Goal: Find contact information

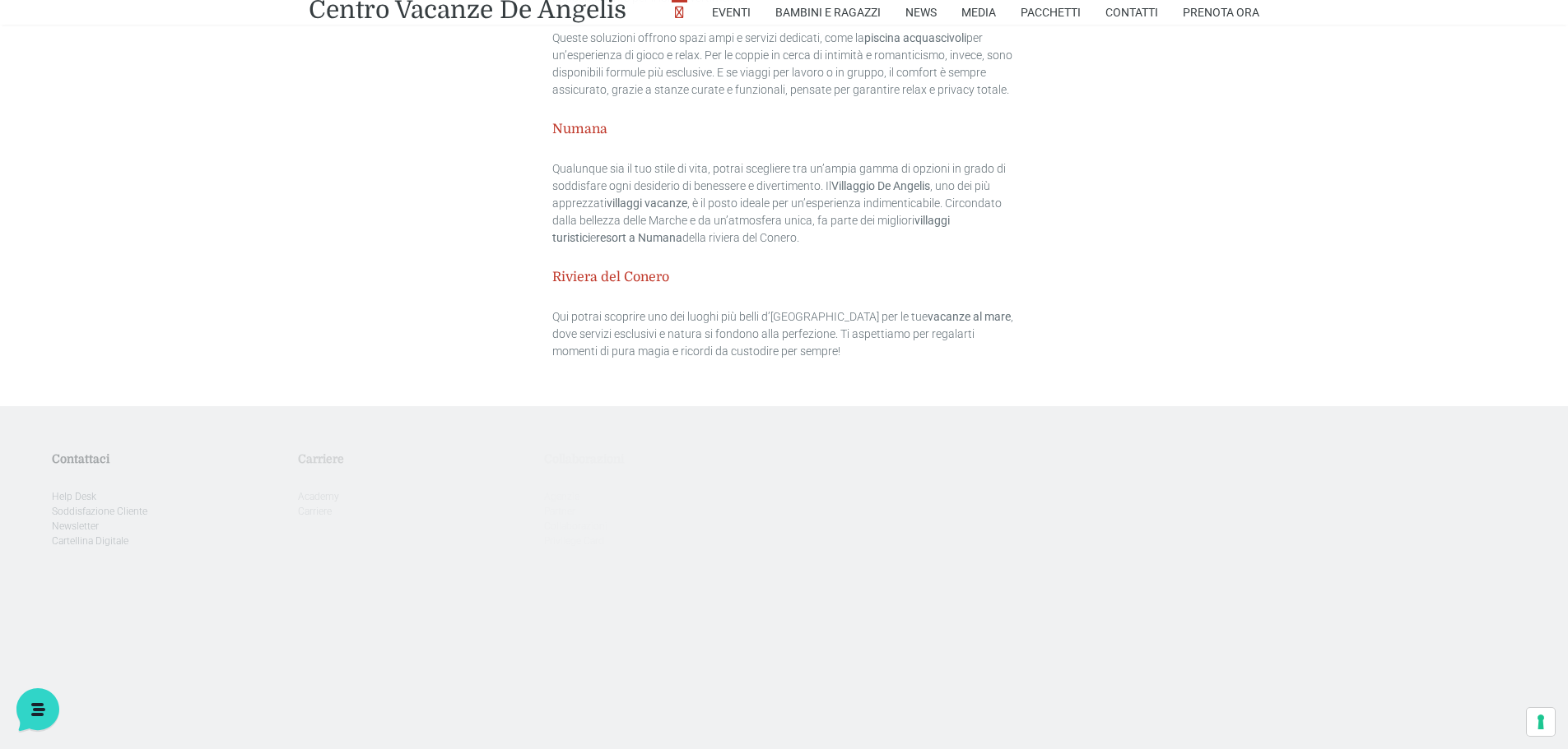
scroll to position [5139, 0]
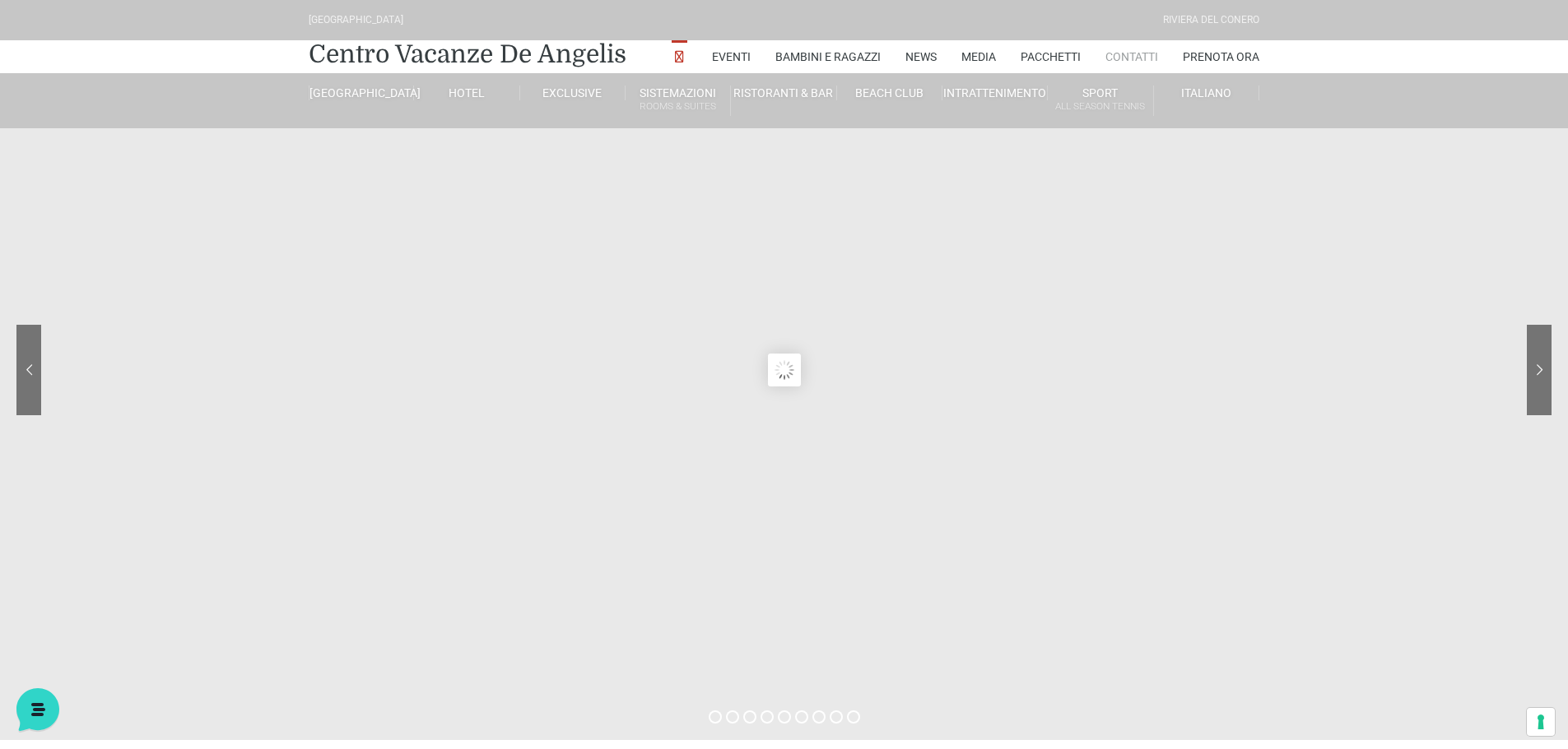
click at [1137, 52] on link "Contatti" at bounding box center [1132, 56] width 53 height 33
